Goal: Task Accomplishment & Management: Manage account settings

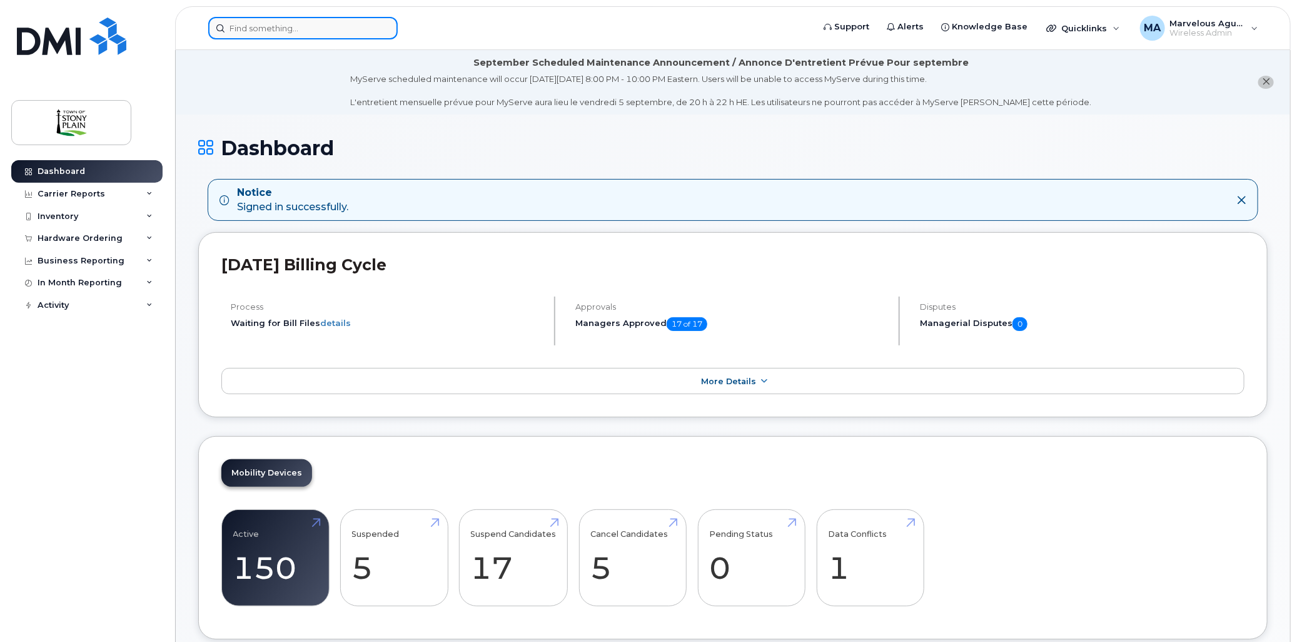
click at [294, 35] on input at bounding box center [303, 28] width 190 height 23
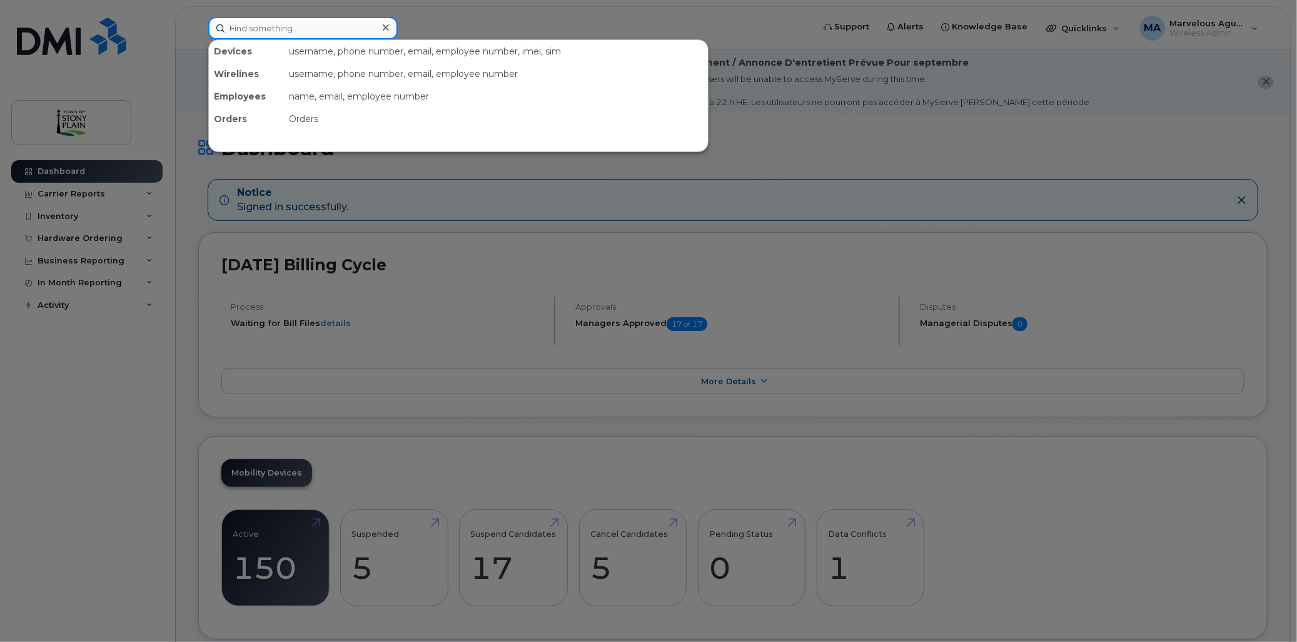
type input "m"
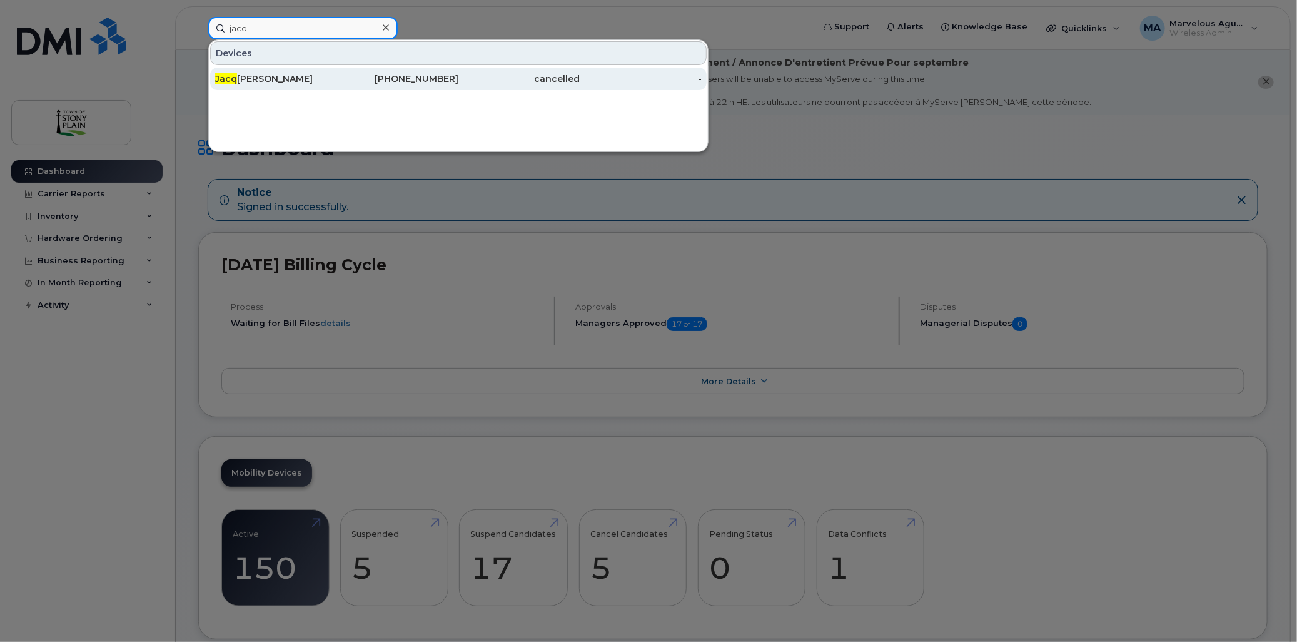
type input "jacq"
click at [285, 76] on div "Jacq ueline Ochoa" at bounding box center [276, 79] width 122 height 13
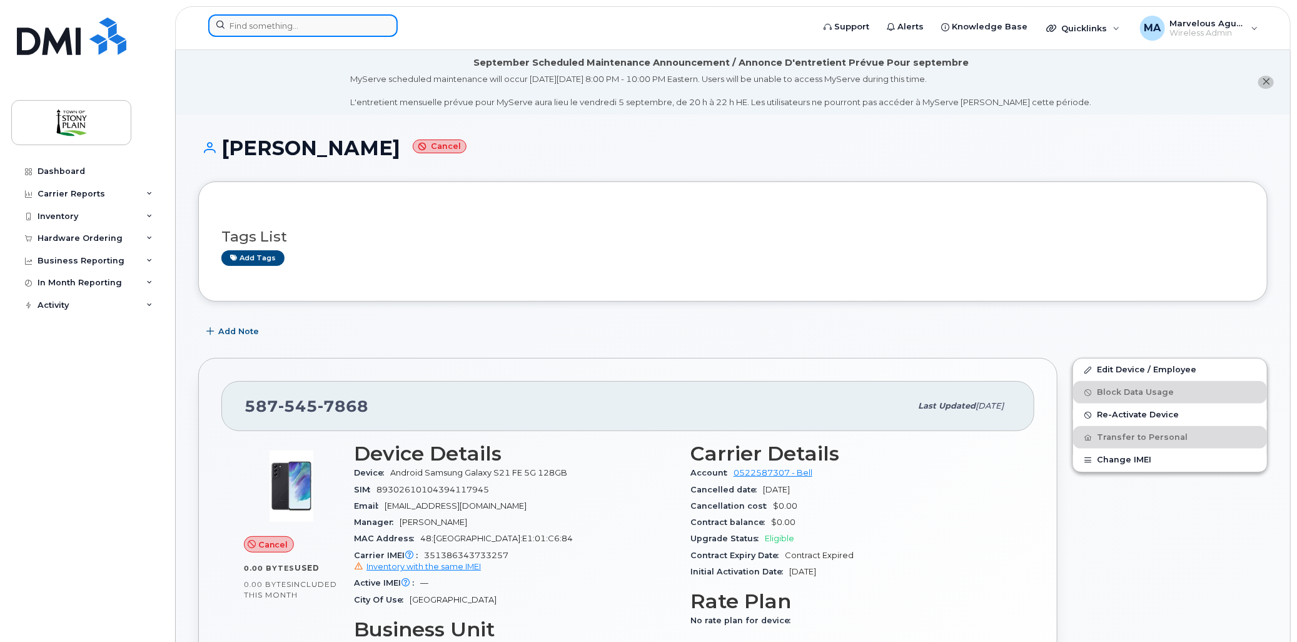
click at [291, 32] on input at bounding box center [303, 25] width 190 height 23
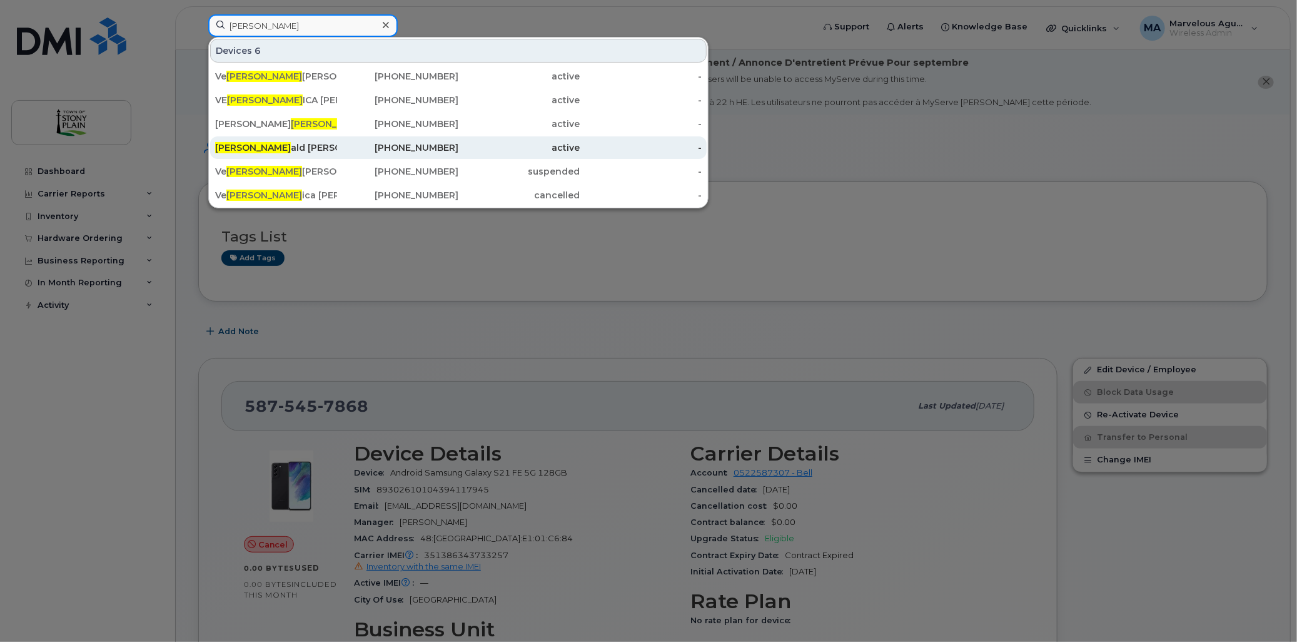
type input "[PERSON_NAME]"
click at [226, 149] on span "[PERSON_NAME]" at bounding box center [253, 147] width 76 height 11
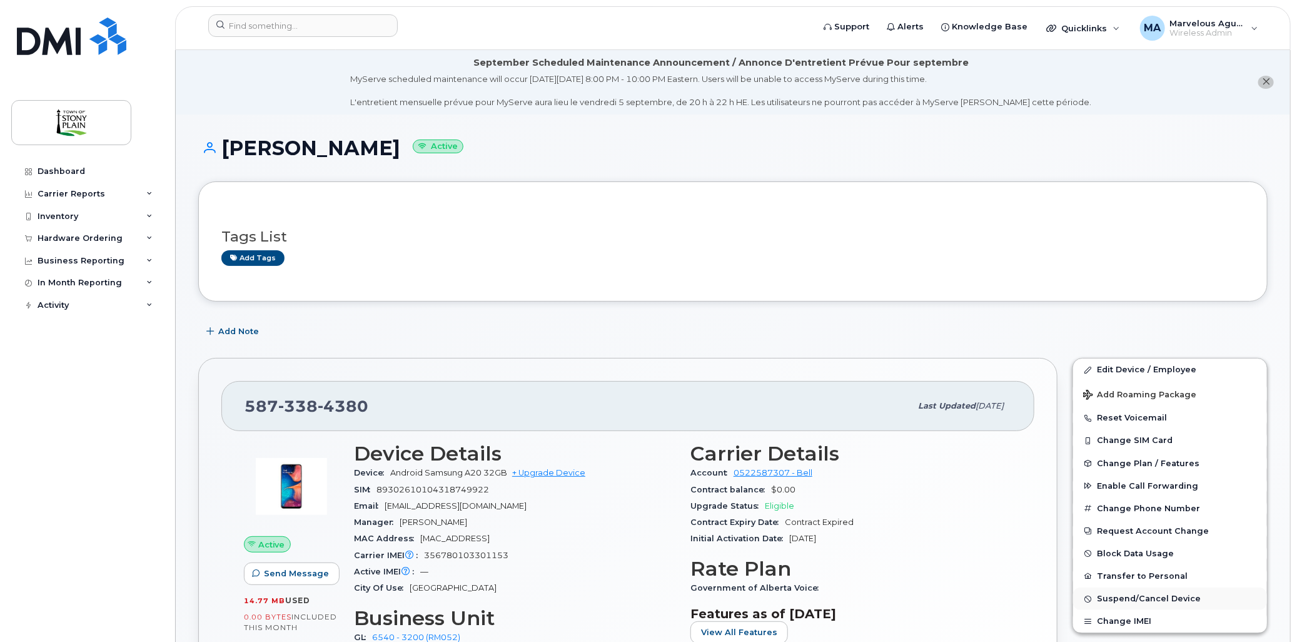
click at [1146, 609] on button "Suspend/Cancel Device" at bounding box center [1170, 598] width 194 height 23
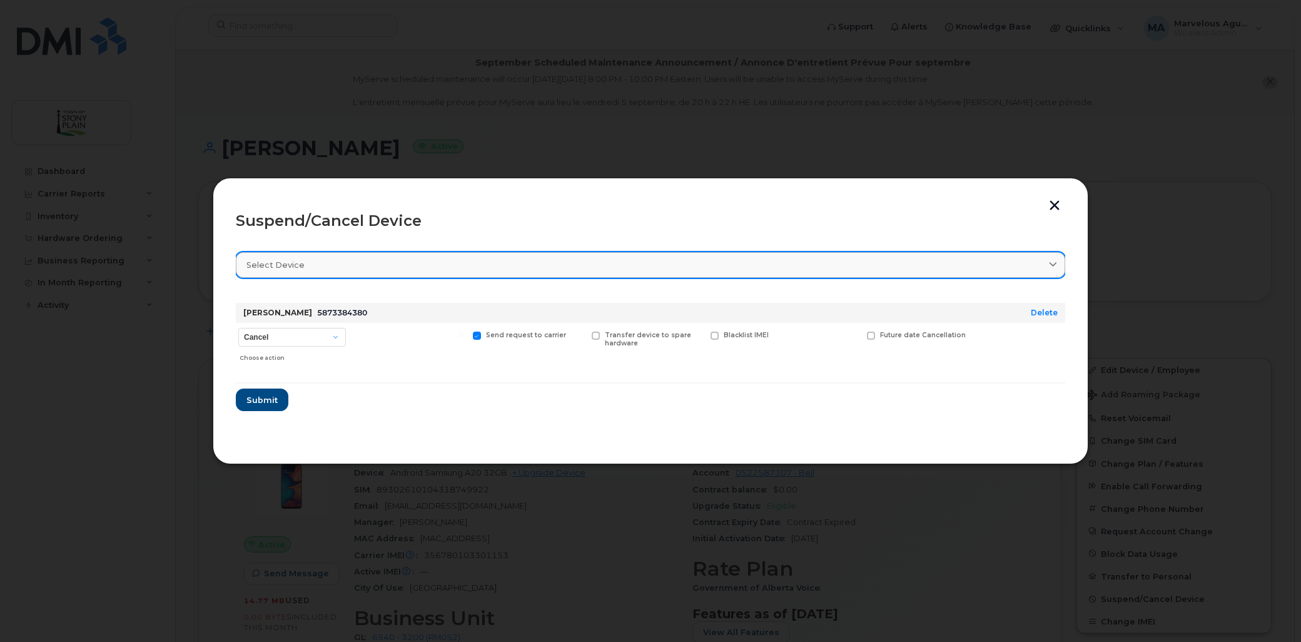
click at [465, 266] on div "Select device" at bounding box center [650, 265] width 808 height 12
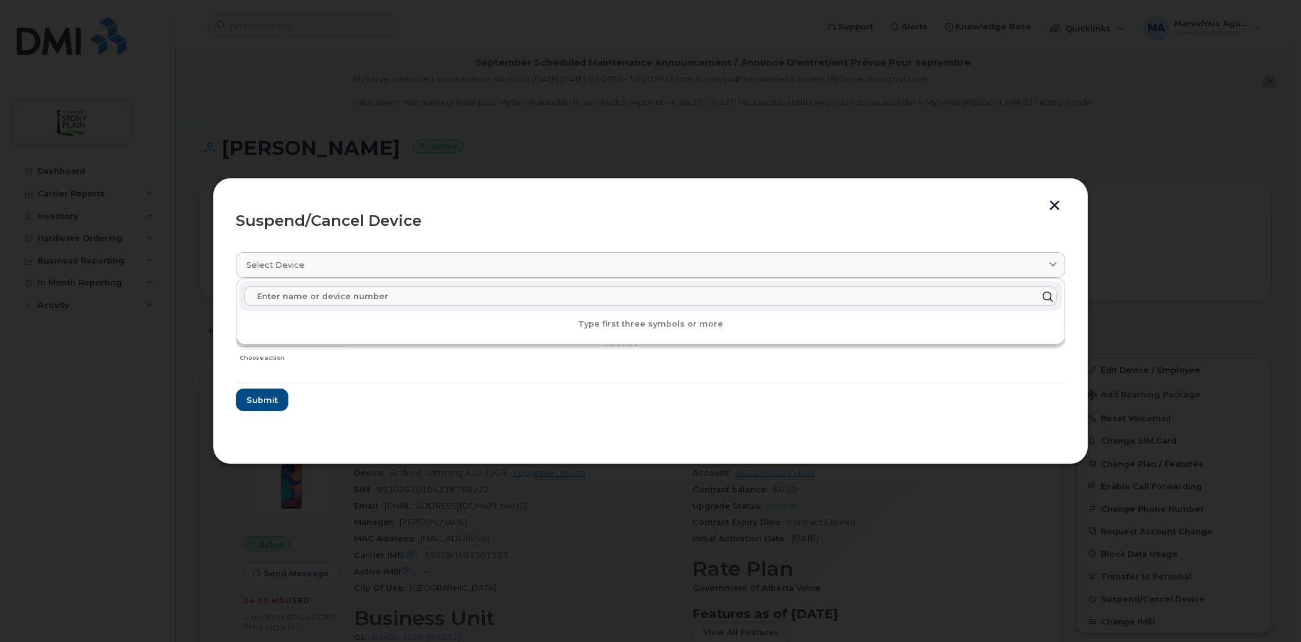
click at [464, 299] on input "text" at bounding box center [650, 296] width 813 height 20
click at [346, 427] on section "Select device Type first three symbols or more Ronald Fenske 5873384380 Delete …" at bounding box center [650, 341] width 829 height 200
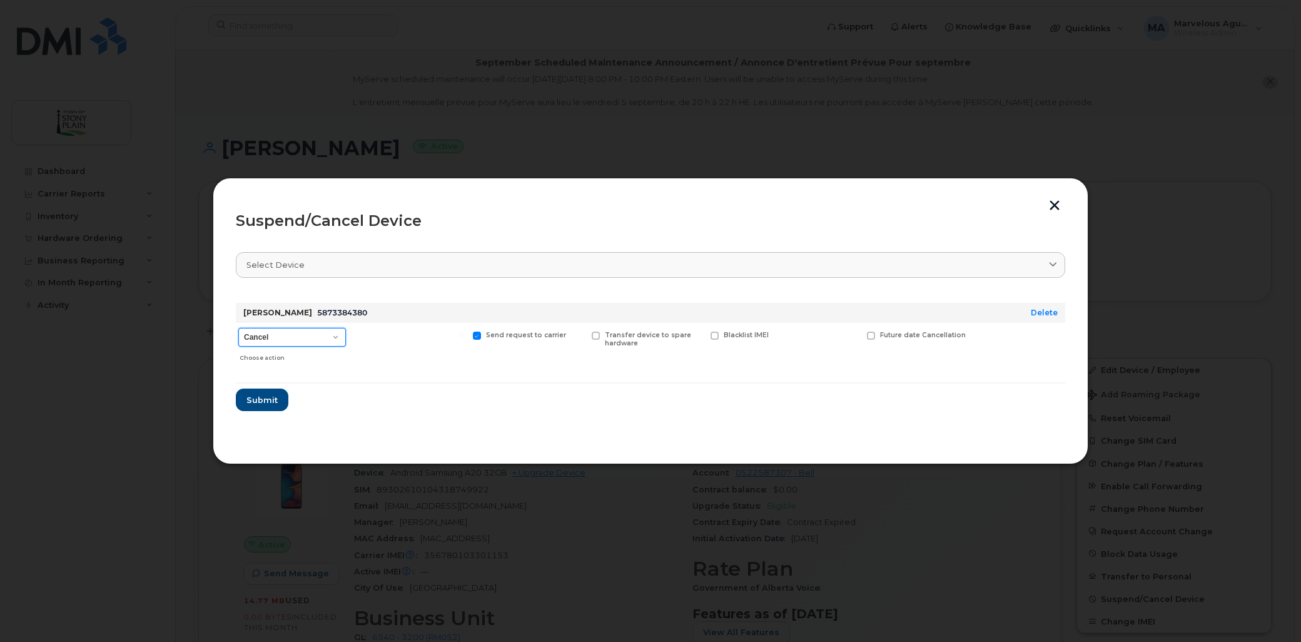
click at [297, 335] on select "Cancel Suspend - Extend Suspension Suspend - Reduced Rate Suspend - Full Rate S…" at bounding box center [292, 337] width 108 height 19
click at [238, 328] on select "Cancel Suspend - Extend Suspension Suspend - Reduced Rate Suspend - Full Rate S…" at bounding box center [292, 337] width 108 height 19
click at [282, 339] on select "Cancel Suspend - Extend Suspension Suspend - Reduced Rate Suspend - Full Rate S…" at bounding box center [292, 337] width 108 height 19
select select "[object Object]"
click at [238, 328] on select "Cancel Suspend - Extend Suspension Suspend - Reduced Rate Suspend - Full Rate S…" at bounding box center [292, 337] width 108 height 19
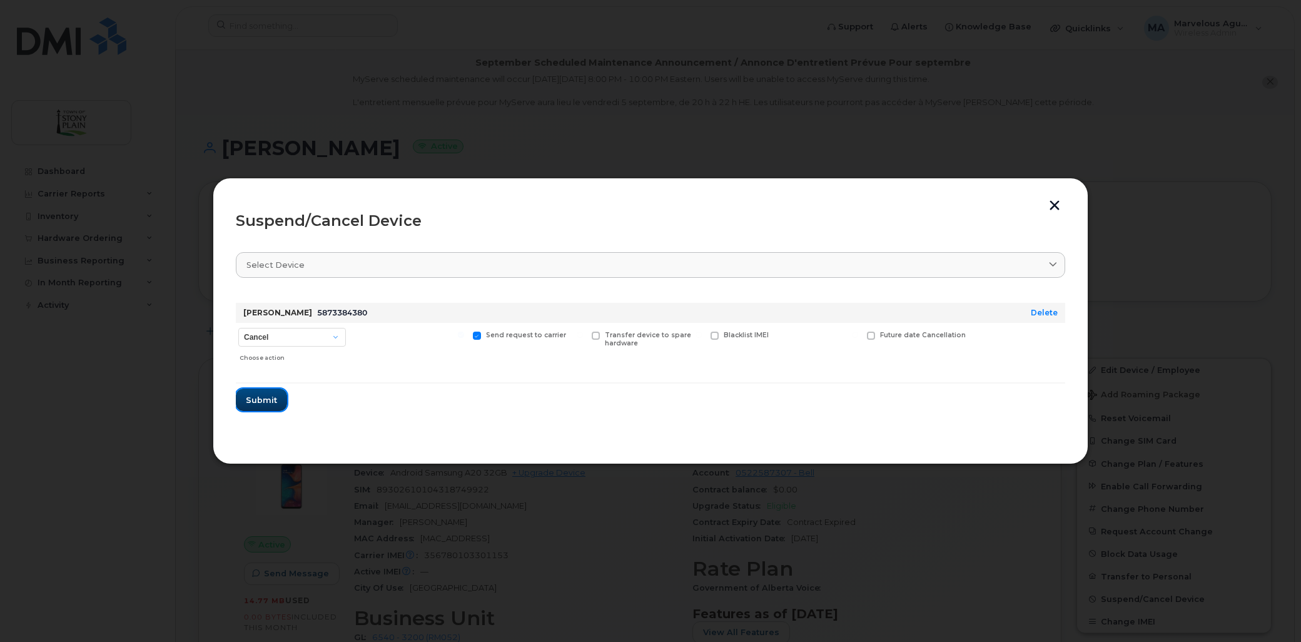
click at [267, 398] on span "Submit" at bounding box center [261, 400] width 31 height 12
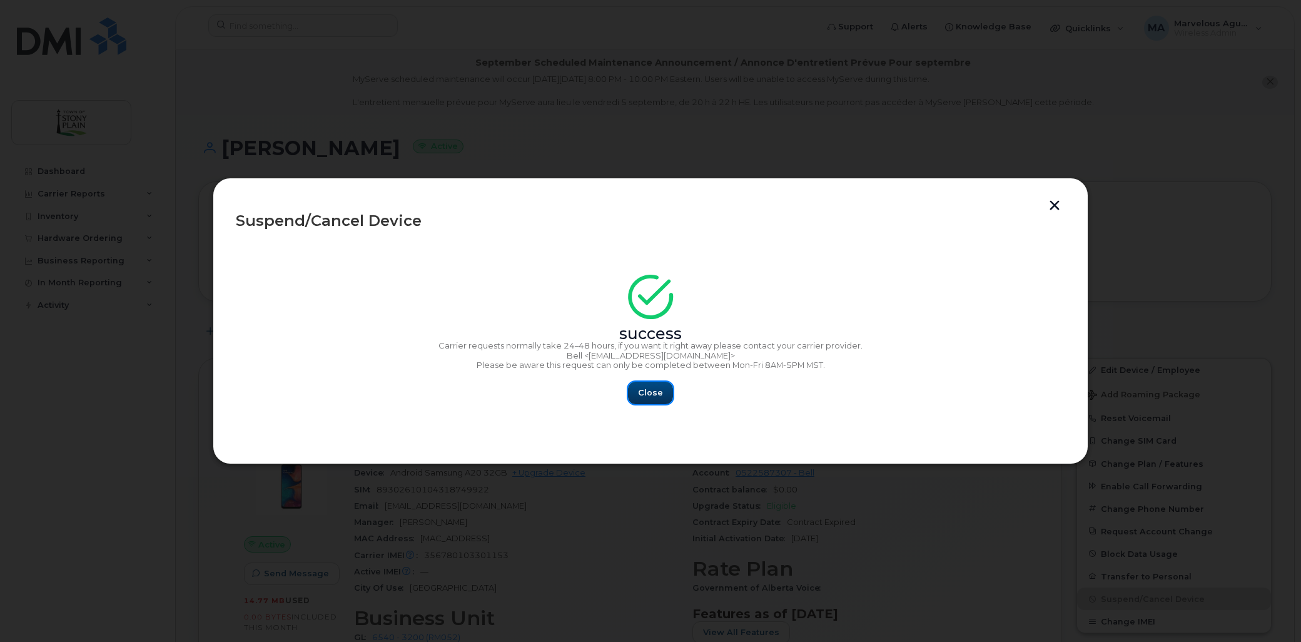
click at [660, 398] on button "Close" at bounding box center [650, 393] width 45 height 23
